Goal: Find specific page/section: Find specific page/section

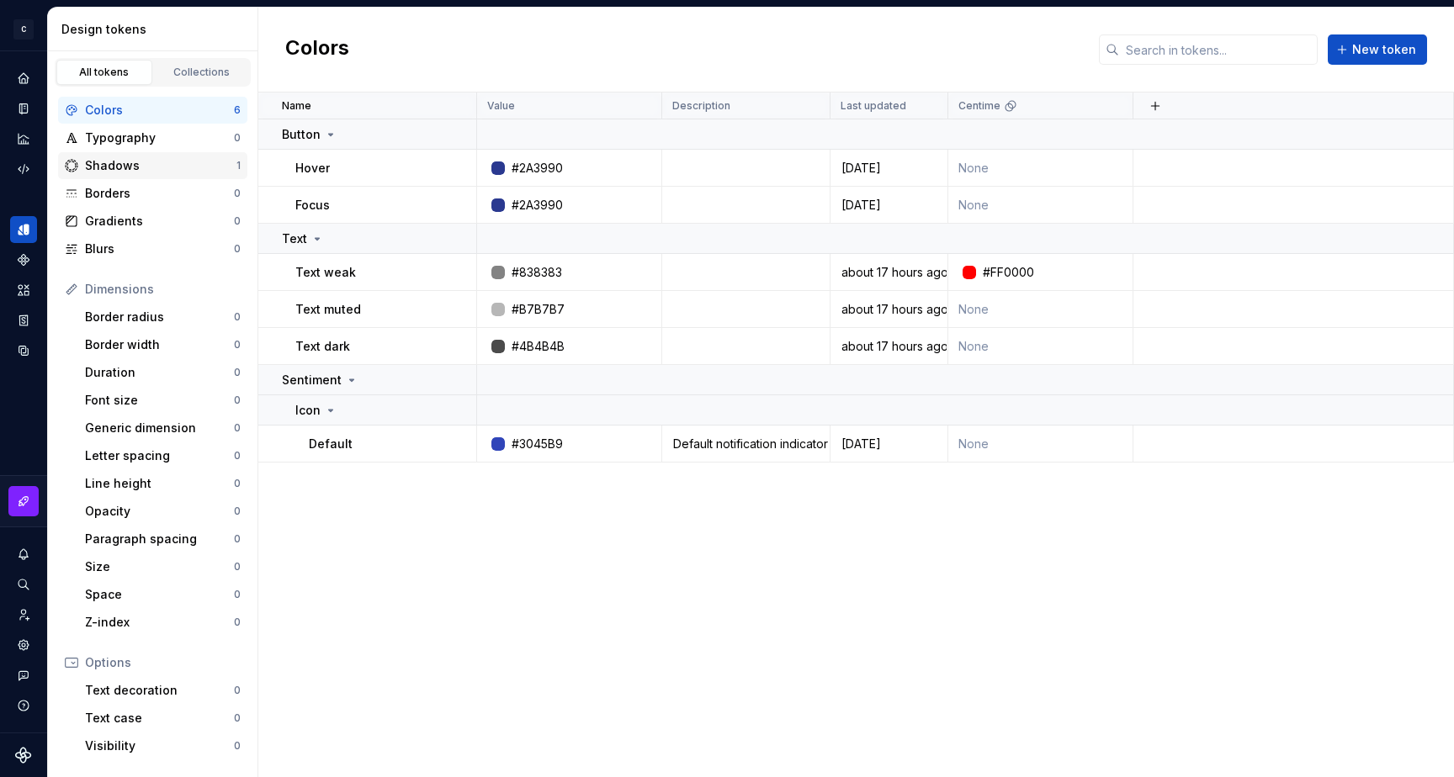
click at [124, 167] on div "Shadows" at bounding box center [160, 165] width 151 height 17
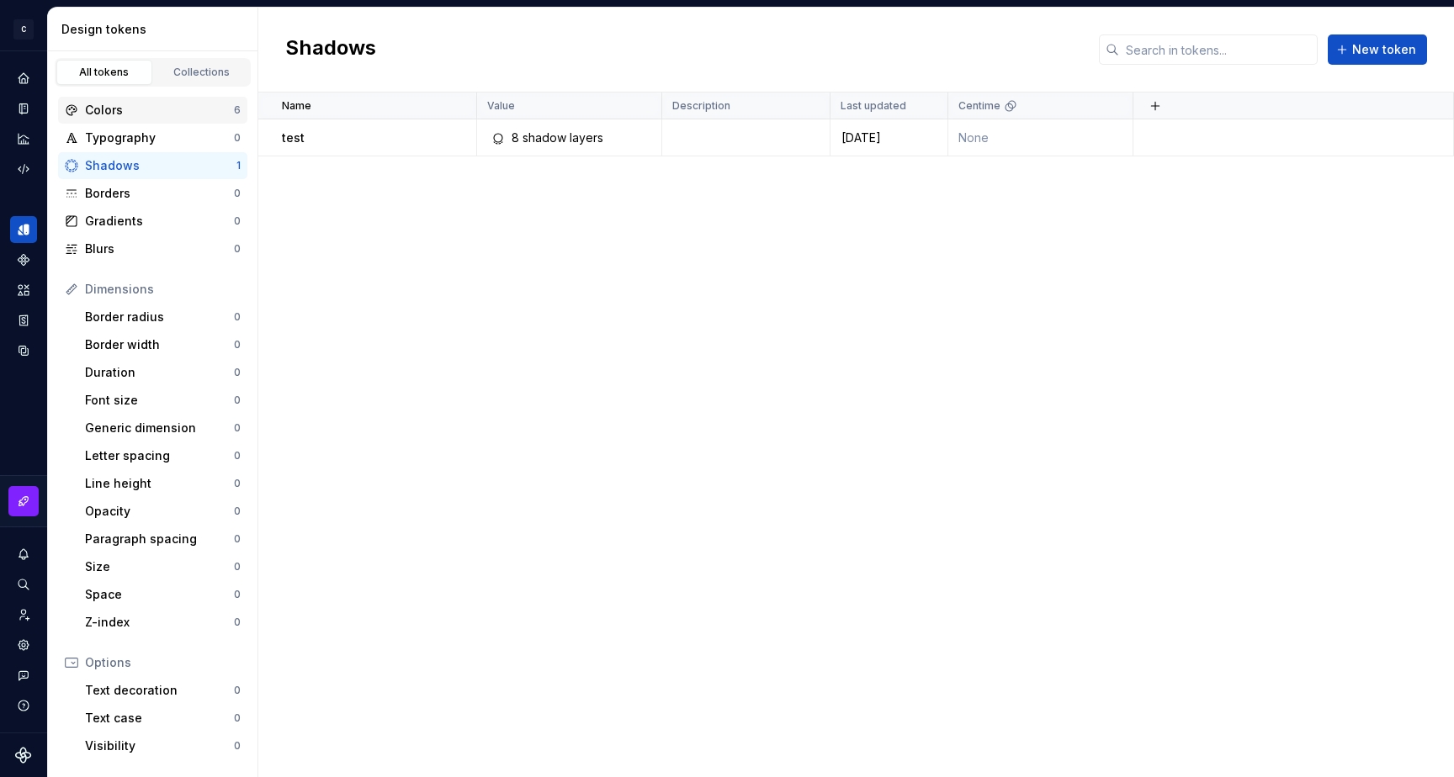
click at [119, 109] on div "Colors" at bounding box center [159, 110] width 149 height 17
